Goal: Check status: Check status

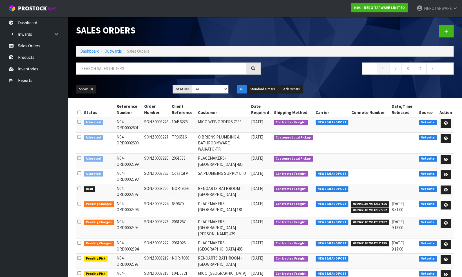
drag, startPoint x: 82, startPoint y: 177, endPoint x: 298, endPoint y: 185, distance: 215.9
click at [298, 185] on tr "Draft N04-ORD0002597 SONZ0003220 NOR-7066 RENOARTS BATHROOM - [GEOGRAPHIC_DATA]…" at bounding box center [264, 191] width 377 height 15
drag, startPoint x: 298, startPoint y: 185, endPoint x: 259, endPoint y: 189, distance: 39.0
click at [260, 189] on td "[DATE]" at bounding box center [260, 191] width 23 height 15
click at [235, 188] on td "RENOARTS BATHROOM - [GEOGRAPHIC_DATA]" at bounding box center [222, 191] width 53 height 15
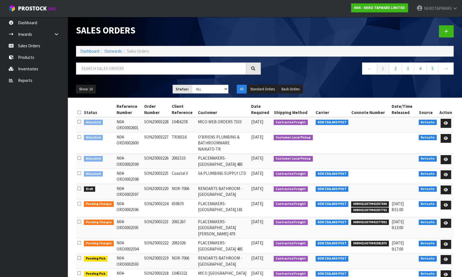
click at [157, 184] on td "SONZ0003220" at bounding box center [157, 191] width 28 height 15
copy td "SONZ0003220"
click at [149, 187] on td "SONZ0003220" at bounding box center [157, 191] width 28 height 15
click at [446, 188] on icon at bounding box center [445, 190] width 4 height 4
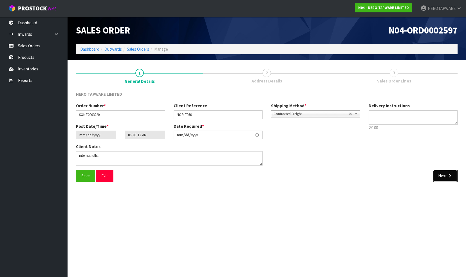
click at [442, 177] on button "Next" at bounding box center [445, 176] width 25 height 12
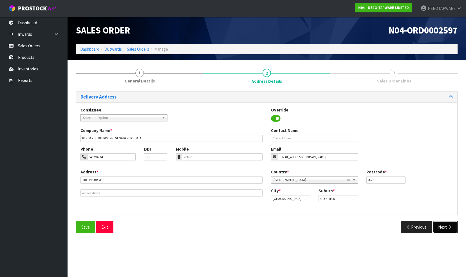
click at [444, 224] on button "Next" at bounding box center [445, 227] width 25 height 12
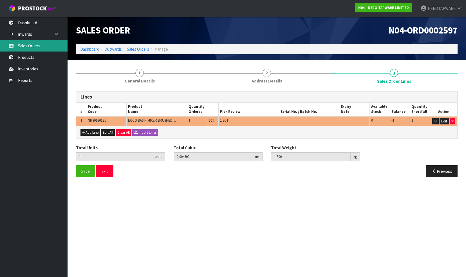
click at [37, 44] on link "Sales Orders" at bounding box center [34, 46] width 68 height 12
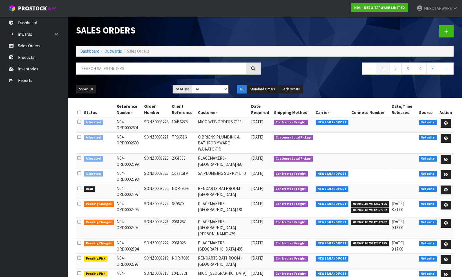
drag, startPoint x: 75, startPoint y: 176, endPoint x: 159, endPoint y: 178, distance: 84.4
click at [159, 178] on div "Status Reference Number Order Number Client Reference Customer Date Required Sh…" at bounding box center [265, 203] width 386 height 203
drag, startPoint x: 159, startPoint y: 178, endPoint x: 157, endPoint y: 188, distance: 10.4
click at [157, 188] on td "SONZ0003220" at bounding box center [157, 191] width 28 height 15
click at [140, 188] on td "N04-ORD0002597" at bounding box center [129, 191] width 28 height 15
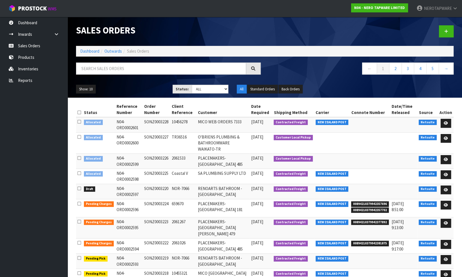
click at [137, 187] on td "N04-ORD0002597" at bounding box center [129, 191] width 28 height 15
click at [132, 187] on td "N04-ORD0002597" at bounding box center [129, 191] width 28 height 15
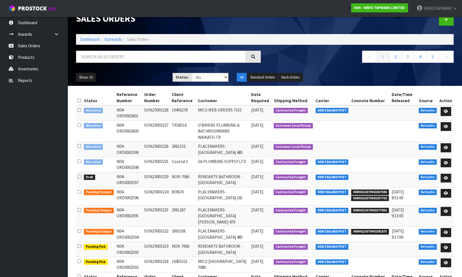
scroll to position [19, 0]
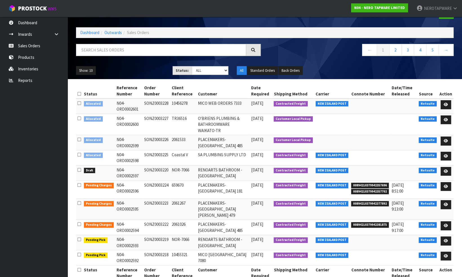
click at [158, 180] on td "SONZ0003224" at bounding box center [157, 189] width 28 height 18
copy td "SONZ0003224"
click at [174, 180] on td "659670" at bounding box center [183, 189] width 26 height 18
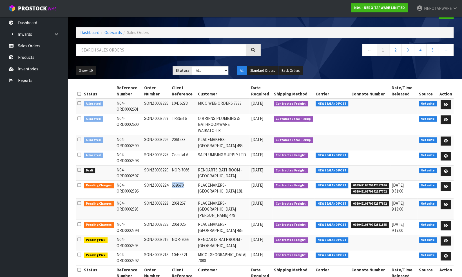
copy td "659670"
click at [125, 51] on input "text" at bounding box center [161, 50] width 170 height 12
paste input "SONZ0003224"
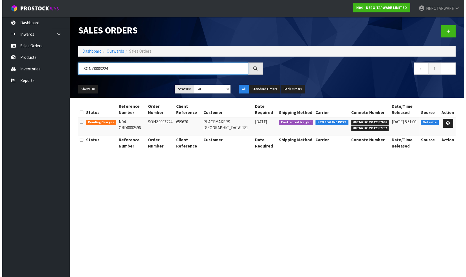
scroll to position [0, 0]
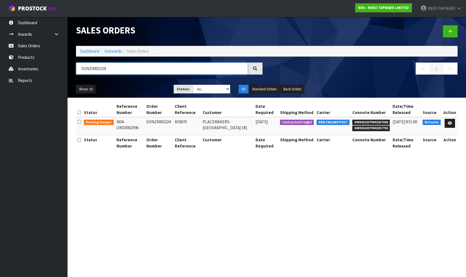
type input "SONZ0003224"
click at [371, 122] on span "00894210379942357696" at bounding box center [371, 123] width 38 height 6
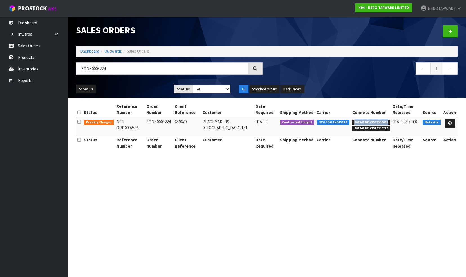
click at [371, 122] on span "00894210379942357696" at bounding box center [371, 123] width 38 height 6
copy span "00894210379942357696"
click at [35, 47] on link "Sales Orders" at bounding box center [34, 46] width 68 height 12
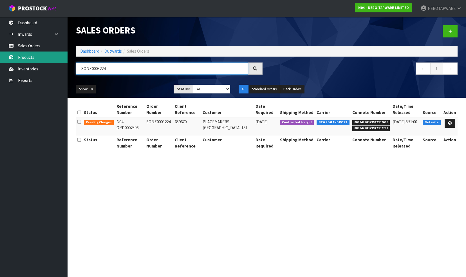
drag, startPoint x: 113, startPoint y: 68, endPoint x: 67, endPoint y: 61, distance: 46.9
click at [66, 62] on body "Toggle navigation ProStock WMS N04 - NERO TAPWARE LIMITED NEROTAPWARE Logout Da…" at bounding box center [233, 138] width 466 height 277
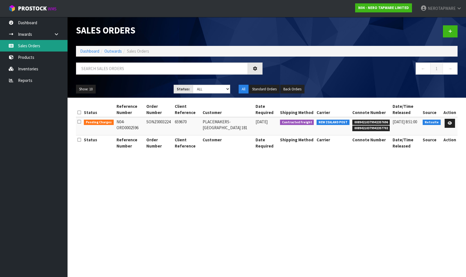
click at [29, 47] on link "Sales Orders" at bounding box center [34, 46] width 68 height 12
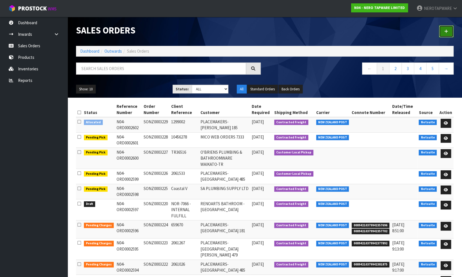
click at [447, 30] on icon at bounding box center [446, 31] width 4 height 4
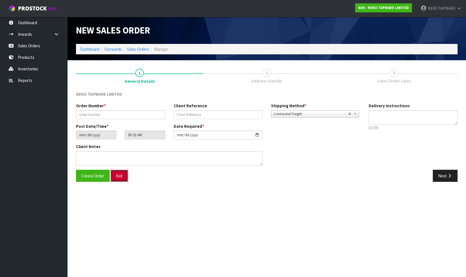
click at [118, 177] on button "Exit" at bounding box center [119, 176] width 17 height 12
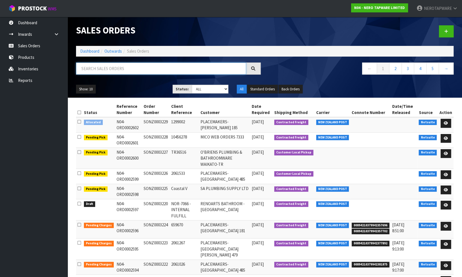
click at [140, 68] on input "text" at bounding box center [161, 68] width 170 height 12
paste input "SONZ0003171"
type input "SONZ0003171"
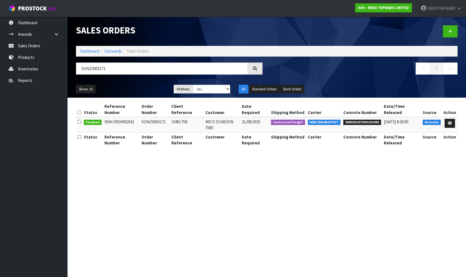
click at [356, 120] on span "00894210379941422982" at bounding box center [362, 123] width 38 height 6
copy span "00894210379941422982"
